Goal: Task Accomplishment & Management: Complete application form

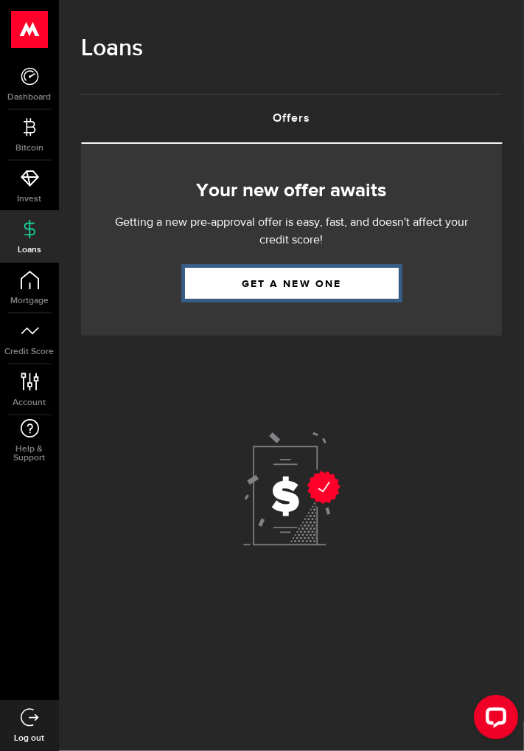
click at [251, 297] on link "Get a new one" at bounding box center [292, 283] width 214 height 31
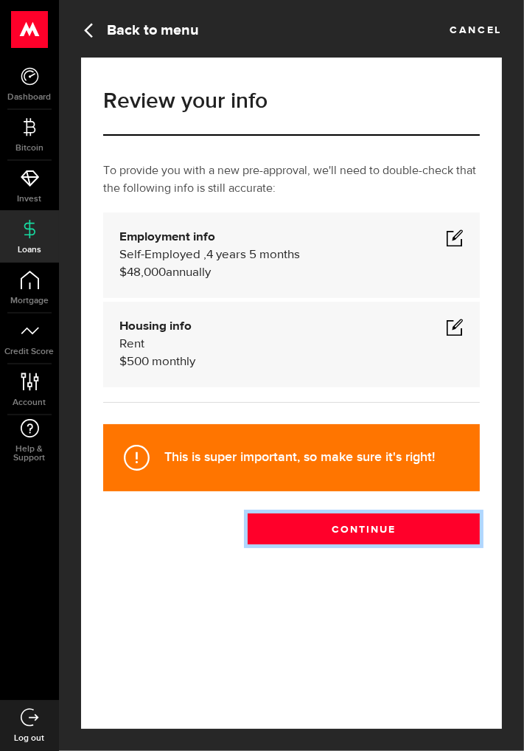
click at [420, 527] on button "Continue" at bounding box center [364, 528] width 232 height 31
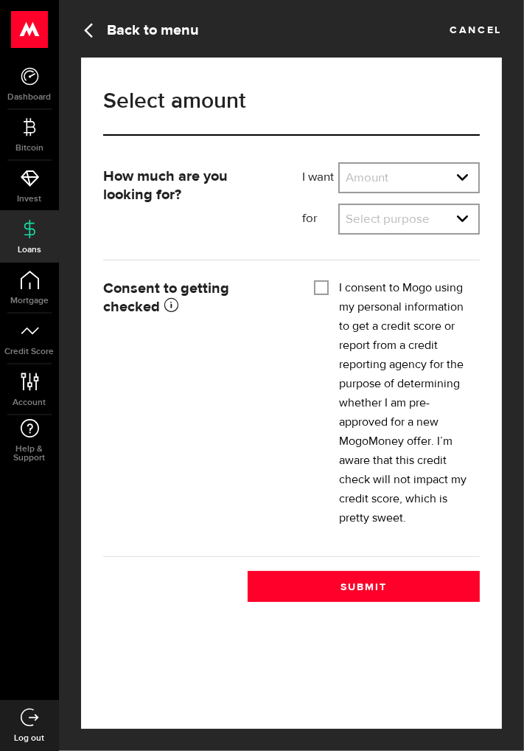
click at [372, 173] on select "Amount $500 $1000 $2000 $3000 $4000 $5000 $6000 $7000 $8000 $9000 $10000 $11000…" at bounding box center [409, 179] width 139 height 31
click at [340, 164] on select "Amount $500 $1000 $2000 $3000 $4000 $5000 $6000 $7000 $8000 $9000 $10000 $11000…" at bounding box center [409, 179] width 139 height 31
select select "500"
click at [370, 220] on select "Select purpose Credit Card Refinancing/Pay Off Credit Cards Debt Consolidation …" at bounding box center [409, 220] width 139 height 31
click at [340, 205] on select "Select purpose Credit Card Refinancing/Pay Off Credit Cards Debt Consolidation …" at bounding box center [409, 220] width 139 height 31
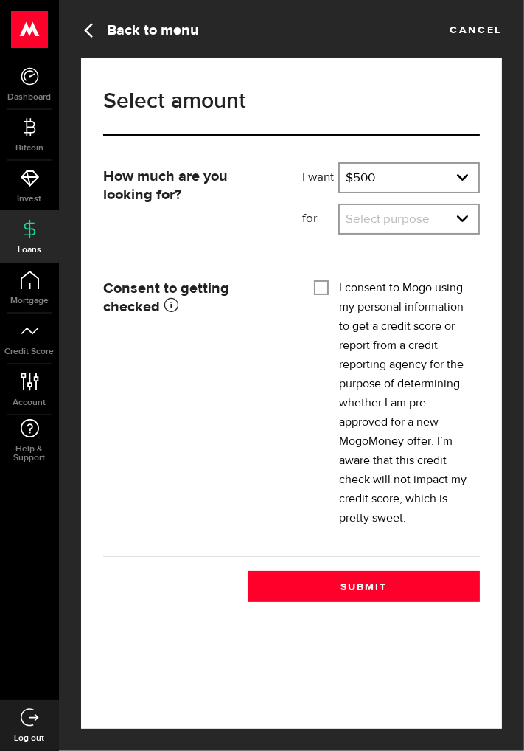
select select "Household Expenses"
click at [325, 304] on div "I consent to Mogo using my personal information to get a credit score or report…" at bounding box center [392, 403] width 156 height 249
click at [318, 288] on input "I consent to Mogo using my personal information to get a credit score or report…" at bounding box center [321, 286] width 15 height 15
checkbox input "true"
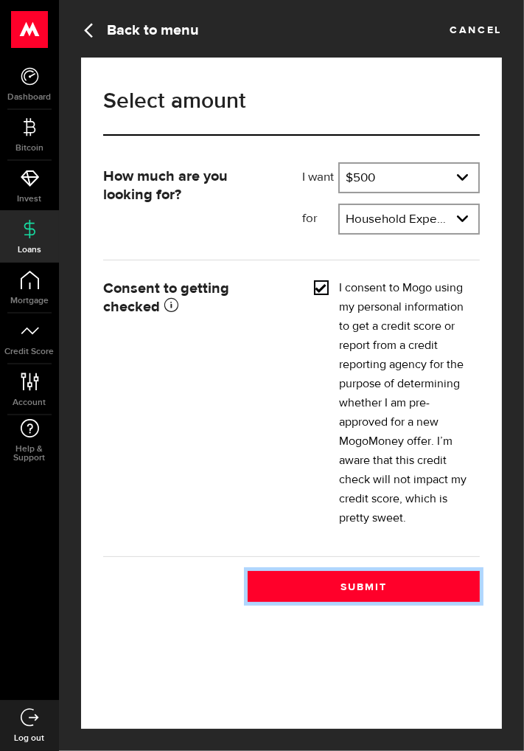
click at [428, 590] on button "Submit" at bounding box center [364, 586] width 232 height 31
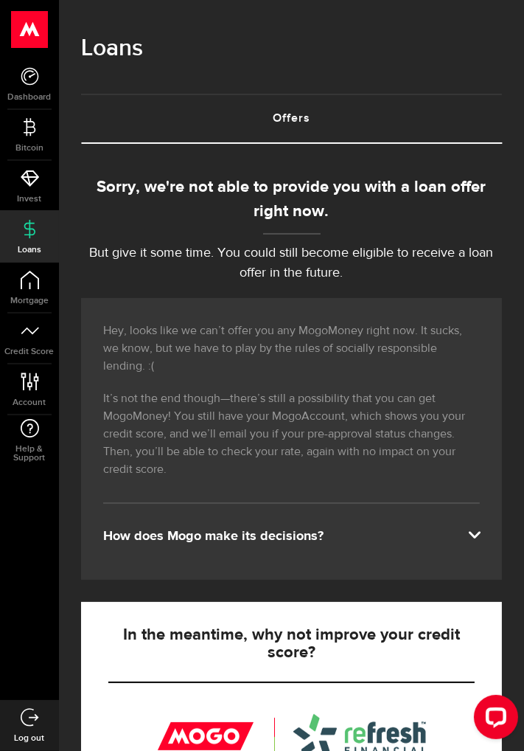
click at [21, 72] on icon at bounding box center [30, 76] width 18 height 18
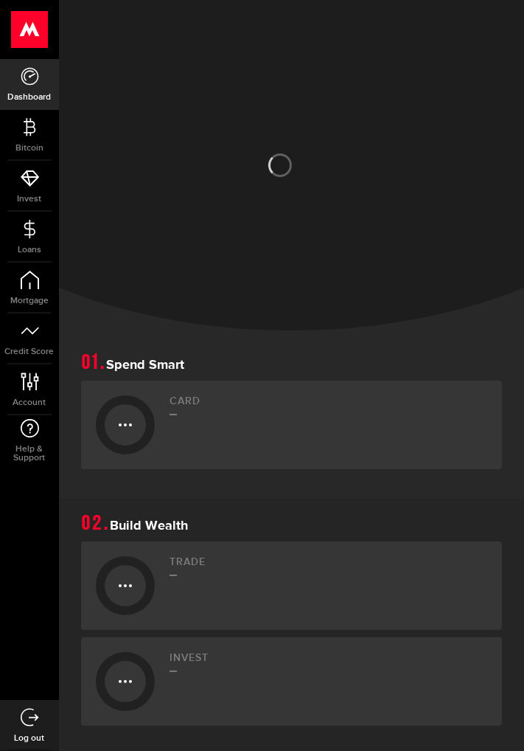
click at [27, 29] on use at bounding box center [30, 29] width 36 height 37
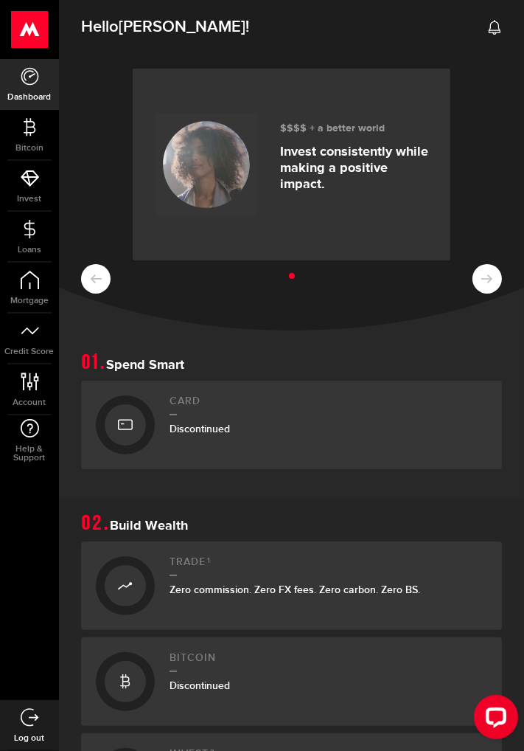
click at [145, 409] on div at bounding box center [125, 424] width 59 height 59
click at [202, 444] on div "Card Discontinued" at bounding box center [329, 424] width 318 height 59
click at [461, 297] on div "$$$$ + a better world Invest consistently while making a positive impact." at bounding box center [291, 190] width 465 height 280
click at [489, 277] on ul at bounding box center [291, 276] width 421 height 19
click at [486, 267] on ul at bounding box center [291, 276] width 421 height 19
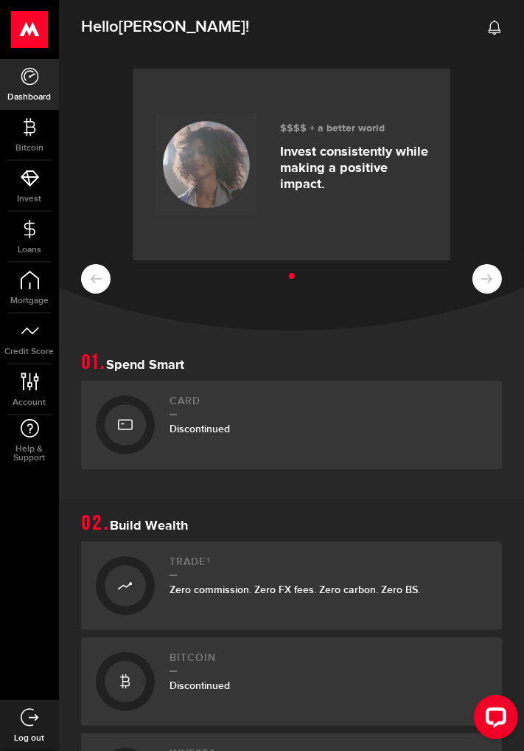
click at [89, 275] on ul at bounding box center [291, 276] width 421 height 19
click at [37, 390] on link "Account Compte" at bounding box center [29, 389] width 59 height 50
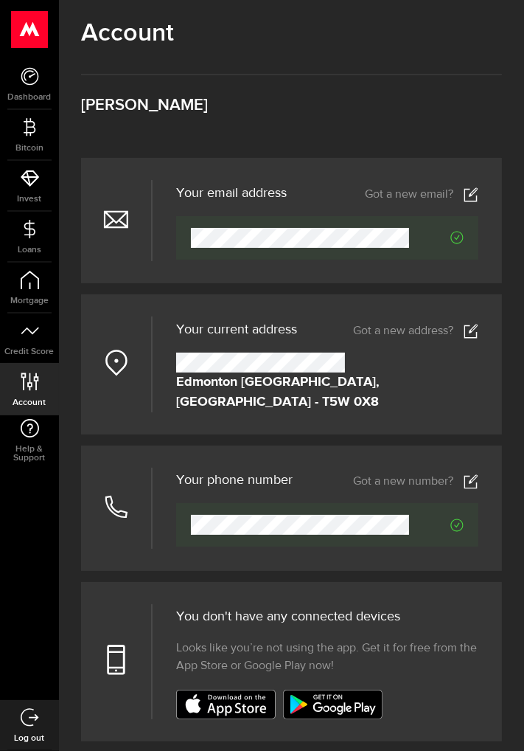
click at [34, 82] on icon at bounding box center [30, 76] width 18 height 18
